Goal: Register for event/course

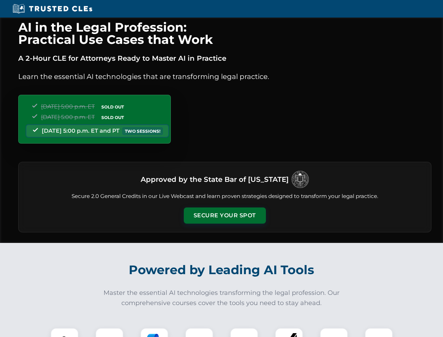
click at [225, 215] on button "Secure Your Spot" at bounding box center [225, 215] width 82 height 16
click at [65, 332] on img at bounding box center [64, 342] width 20 height 20
click at [109, 332] on div at bounding box center [109, 342] width 28 height 28
click at [154, 332] on div at bounding box center [154, 342] width 28 height 28
